Goal: Information Seeking & Learning: Learn about a topic

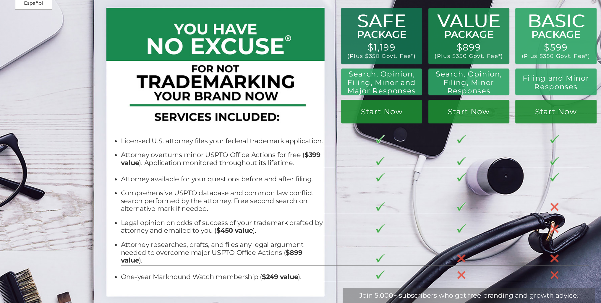
scroll to position [30, 0]
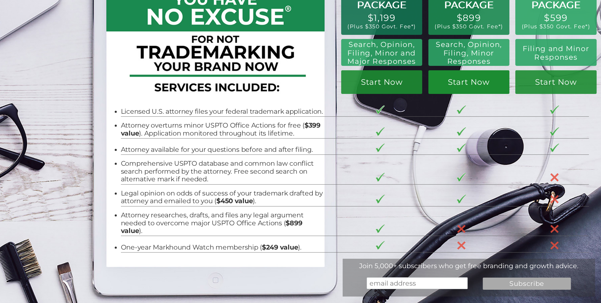
scroll to position [30, 0]
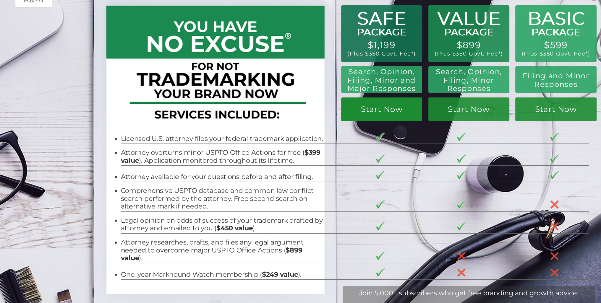
click at [406, 114] on link "Start Now" at bounding box center [381, 110] width 81 height 24
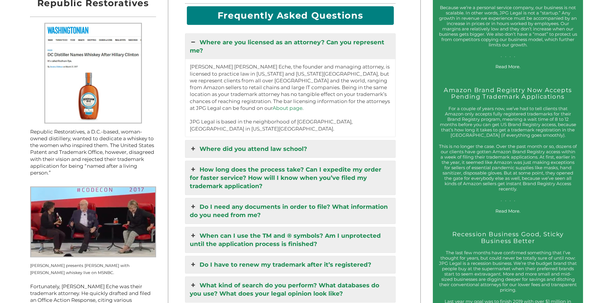
click at [196, 145] on icon at bounding box center [193, 149] width 7 height 8
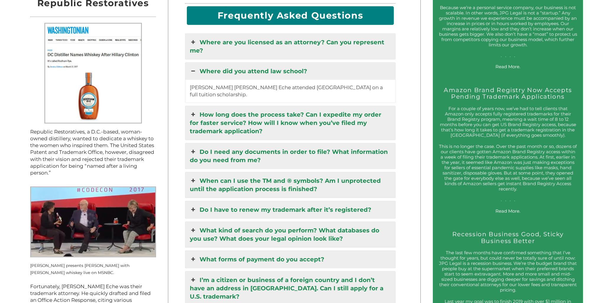
click at [193, 38] on icon at bounding box center [193, 42] width 7 height 8
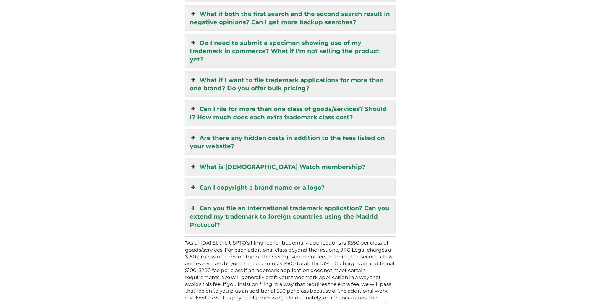
scroll to position [1510, 0]
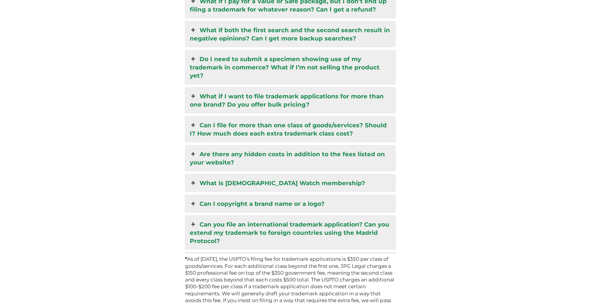
click at [193, 200] on icon at bounding box center [193, 204] width 7 height 8
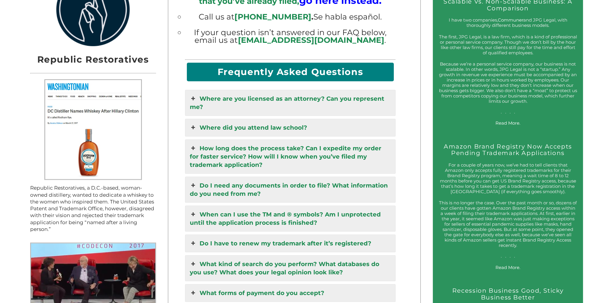
scroll to position [680, 0]
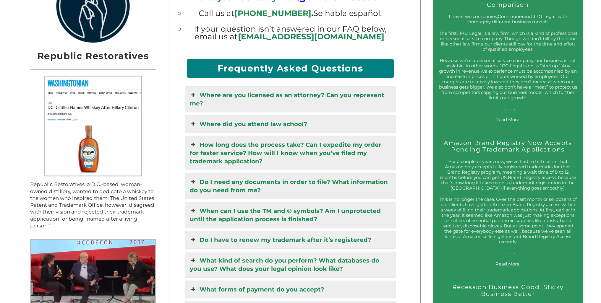
click at [230, 154] on link "How long does the process take? Can I expedite my order for faster service? How…" at bounding box center [290, 153] width 210 height 34
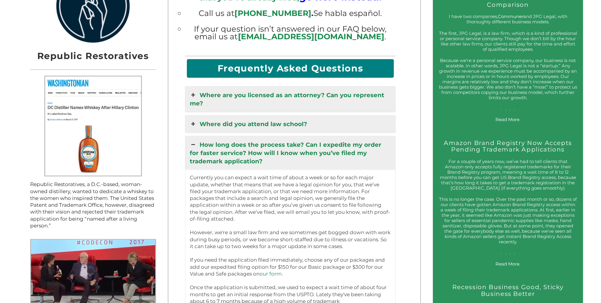
click at [196, 91] on icon at bounding box center [193, 95] width 7 height 8
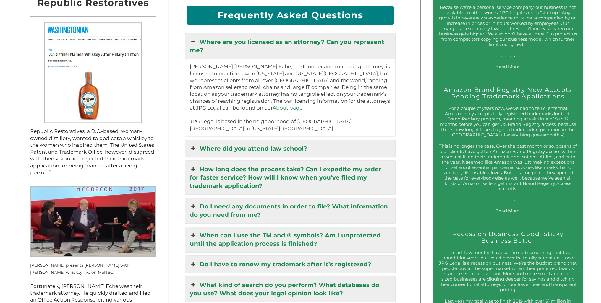
scroll to position [739, 0]
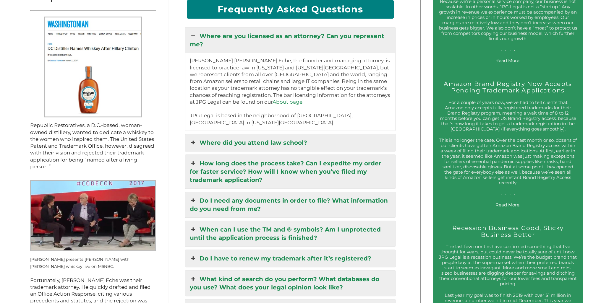
click at [192, 139] on icon at bounding box center [193, 143] width 7 height 8
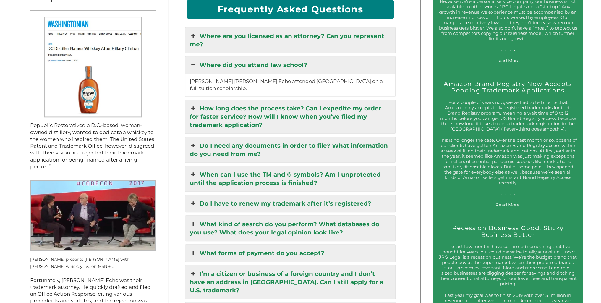
click at [195, 110] on link "How long does the process take? Can I expedite my order for faster service? How…" at bounding box center [290, 117] width 210 height 34
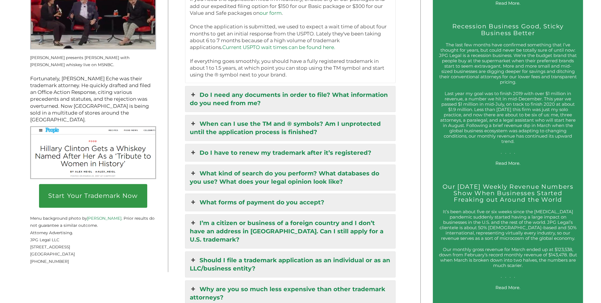
scroll to position [946, 0]
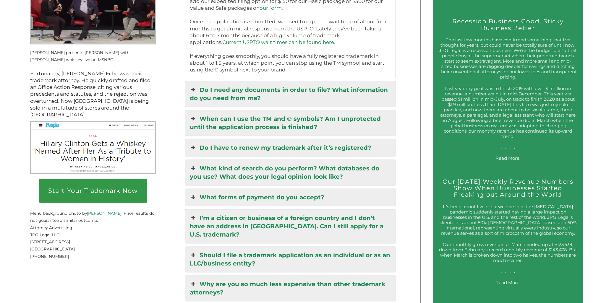
click at [192, 115] on icon at bounding box center [193, 119] width 7 height 8
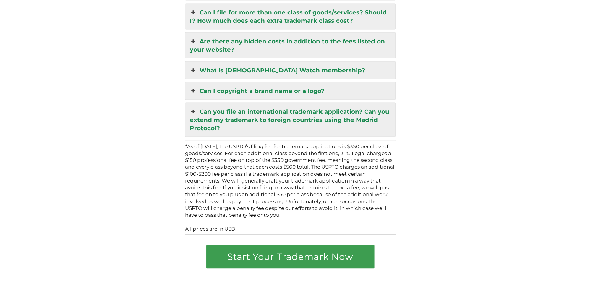
scroll to position [1662, 0]
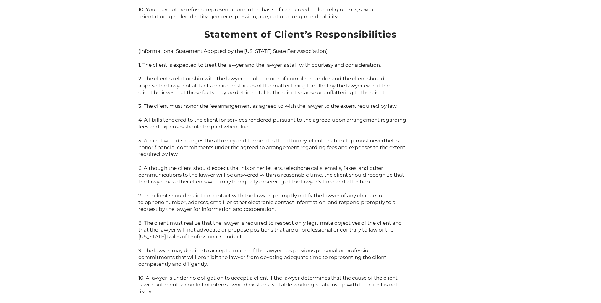
scroll to position [1963, 0]
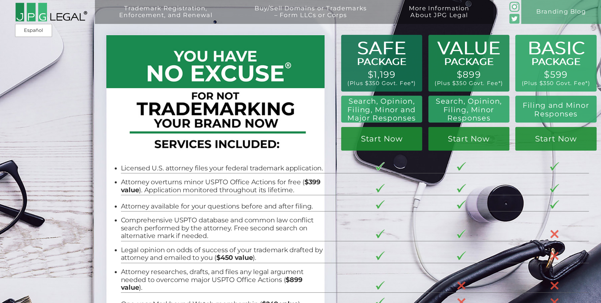
click at [44, 17] on img at bounding box center [51, 12] width 72 height 20
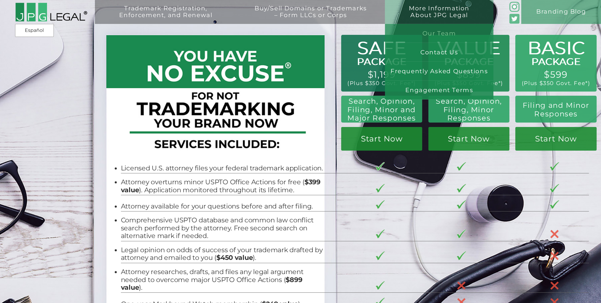
click at [450, 31] on link "Our Team" at bounding box center [439, 33] width 109 height 19
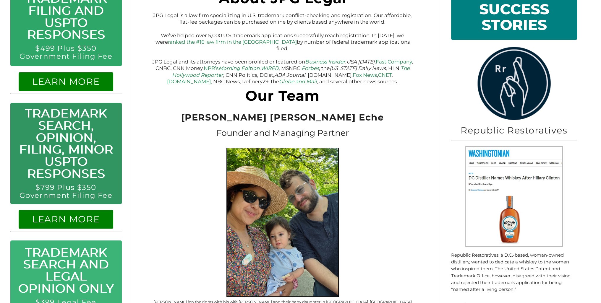
scroll to position [207, 0]
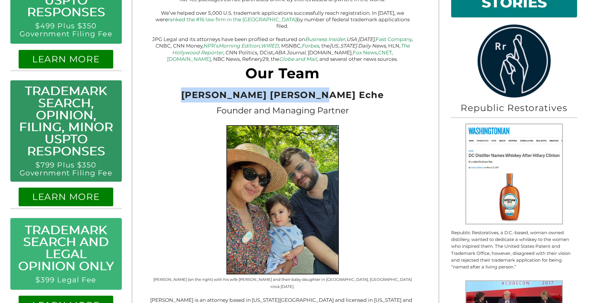
drag, startPoint x: 352, startPoint y: 88, endPoint x: 217, endPoint y: 91, distance: 135.1
click at [217, 91] on h2 "Jeremy Peter Green Eche" at bounding box center [282, 94] width 265 height 15
